Goal: Task Accomplishment & Management: Complete application form

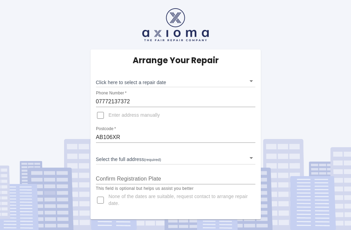
click at [97, 117] on input "Enter address manually" at bounding box center [100, 115] width 16 height 16
checkbox input "true"
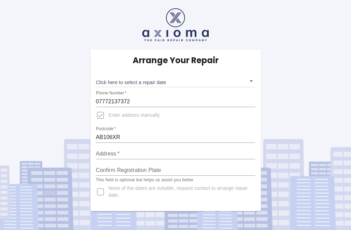
click at [109, 148] on input "Address   *" at bounding box center [175, 153] width 159 height 11
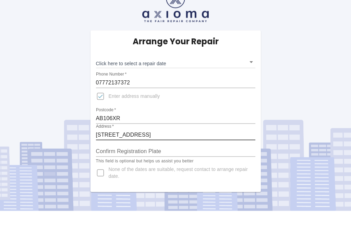
type input "[STREET_ADDRESS]"
click at [154, 62] on body "Arrange Your Repair Click here to select a repair date ​ Phone Number   * 07772…" at bounding box center [175, 115] width 351 height 230
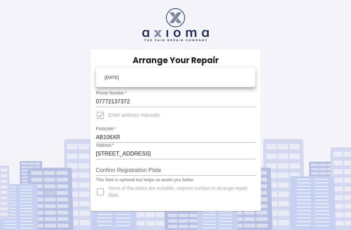
click at [240, 76] on li "[DATE]" at bounding box center [176, 78] width 156 height 16
type input "[DATE]T00:00:00.000Z"
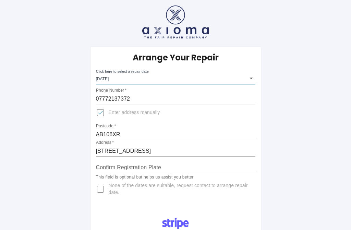
scroll to position [3, 0]
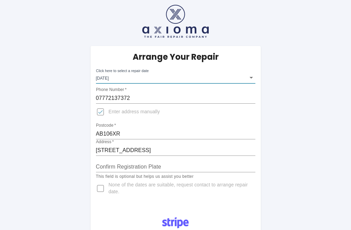
click at [167, 151] on input "[STREET_ADDRESS]" at bounding box center [175, 150] width 159 height 11
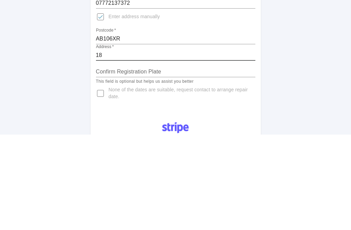
type input "1"
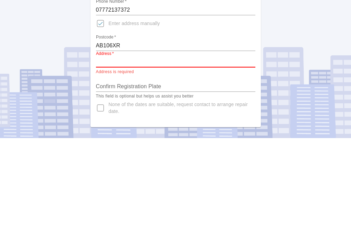
scroll to position [20, 0]
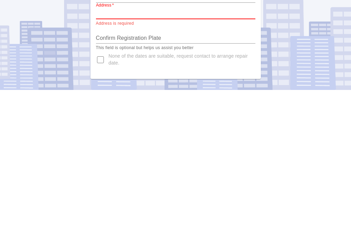
click at [97, 191] on input "None of the dates are suitable, request contact to arrange repair date." at bounding box center [100, 199] width 16 height 16
checkbox input "true"
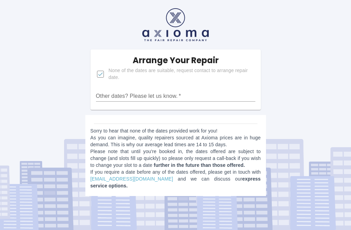
click at [105, 91] on input "Other dates? Please let us know.   *" at bounding box center [175, 96] width 159 height 11
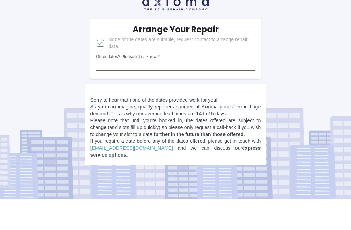
click at [107, 91] on input "Other dates? Please let us know.   *" at bounding box center [175, 96] width 159 height 11
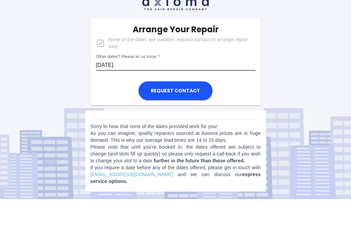
click at [105, 91] on input "[DATE]" at bounding box center [175, 96] width 159 height 11
click at [161, 91] on input "6thSeptember" at bounding box center [175, 96] width 159 height 11
click at [101, 91] on input "6thSeptember [DATE]" at bounding box center [175, 96] width 159 height 11
type input "6thSeptember [DATE]"
click at [339, 47] on div "Arrange Your Repair None of the dates are suitable, request contact to arrange …" at bounding box center [175, 113] width 361 height 227
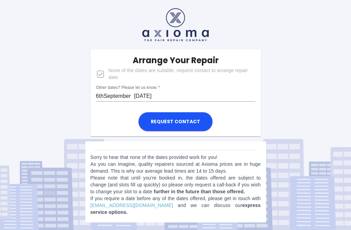
scroll to position [0, 0]
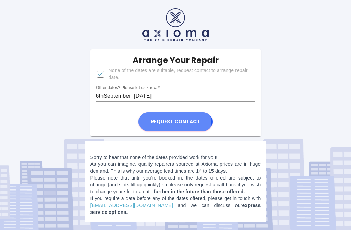
click at [171, 123] on button "Request contact" at bounding box center [176, 121] width 74 height 19
